Goal: Communication & Community: Connect with others

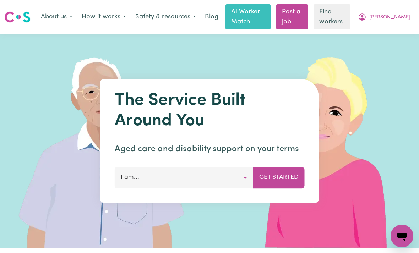
click at [400, 19] on span "[PERSON_NAME]" at bounding box center [389, 17] width 41 height 8
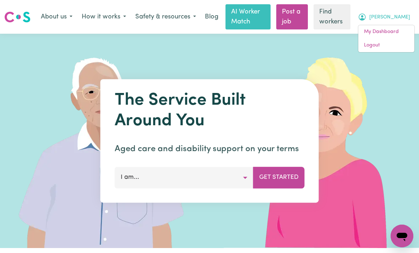
click at [386, 32] on link "My Dashboard" at bounding box center [386, 31] width 56 height 13
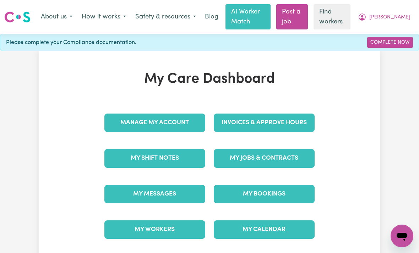
click at [140, 193] on link "My Messages" at bounding box center [154, 194] width 101 height 18
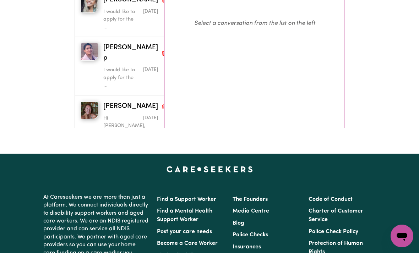
scroll to position [80, 0]
click at [117, 46] on span "[PERSON_NAME] p" at bounding box center [130, 53] width 55 height 21
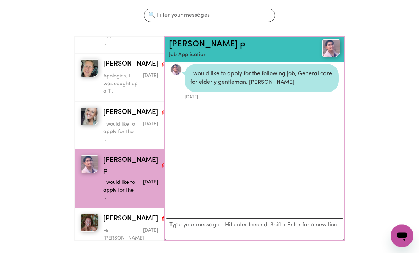
scroll to position [84, 0]
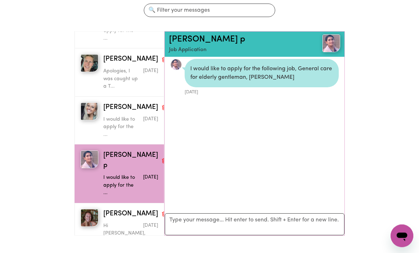
click at [184, 42] on link "[PERSON_NAME] p" at bounding box center [207, 40] width 76 height 9
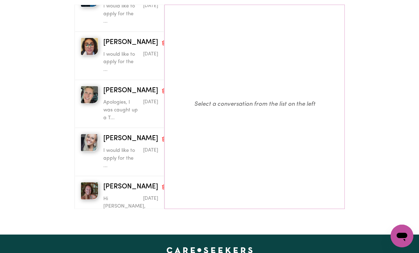
scroll to position [80, 0]
click at [161, 183] on button "Delete conversation" at bounding box center [164, 187] width 6 height 9
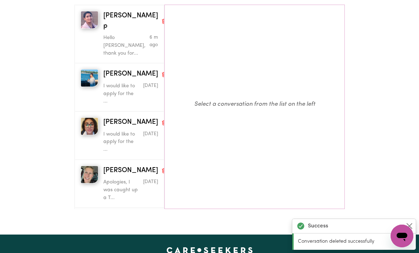
scroll to position [0, 0]
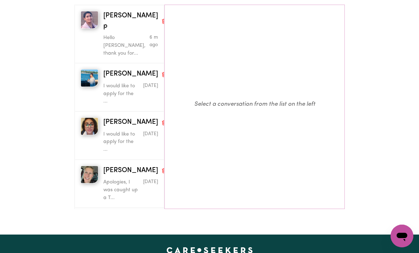
click at [124, 34] on p "Hello [PERSON_NAME], thank you for..." at bounding box center [121, 45] width 37 height 23
